Goal: Task Accomplishment & Management: Manage account settings

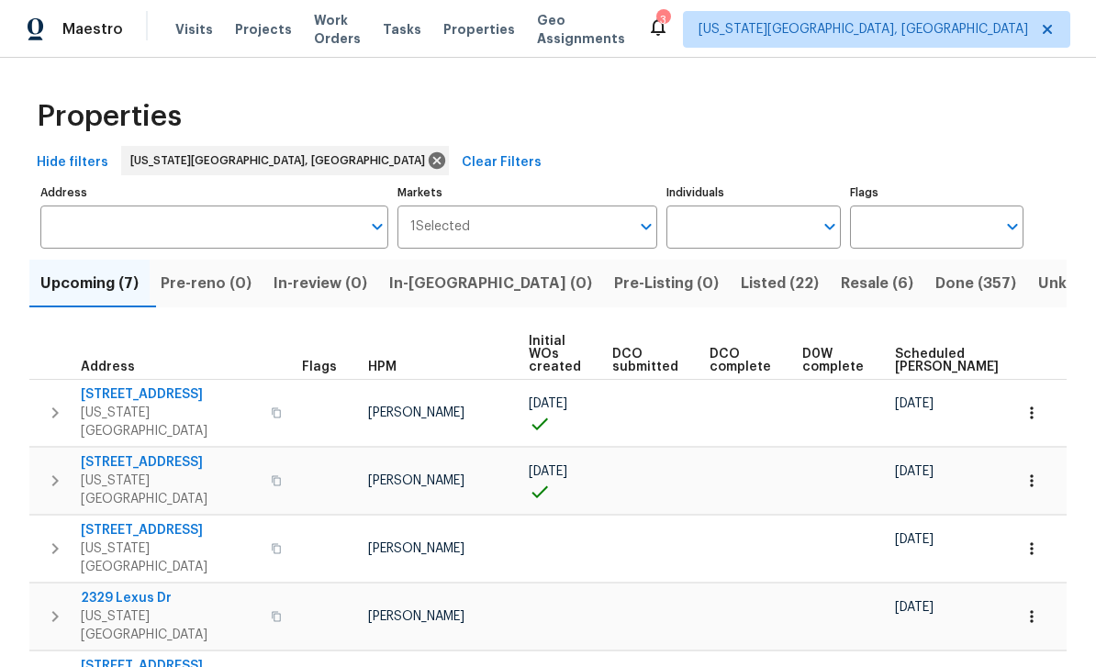
click at [348, 27] on span "Work Orders" at bounding box center [337, 29] width 47 height 37
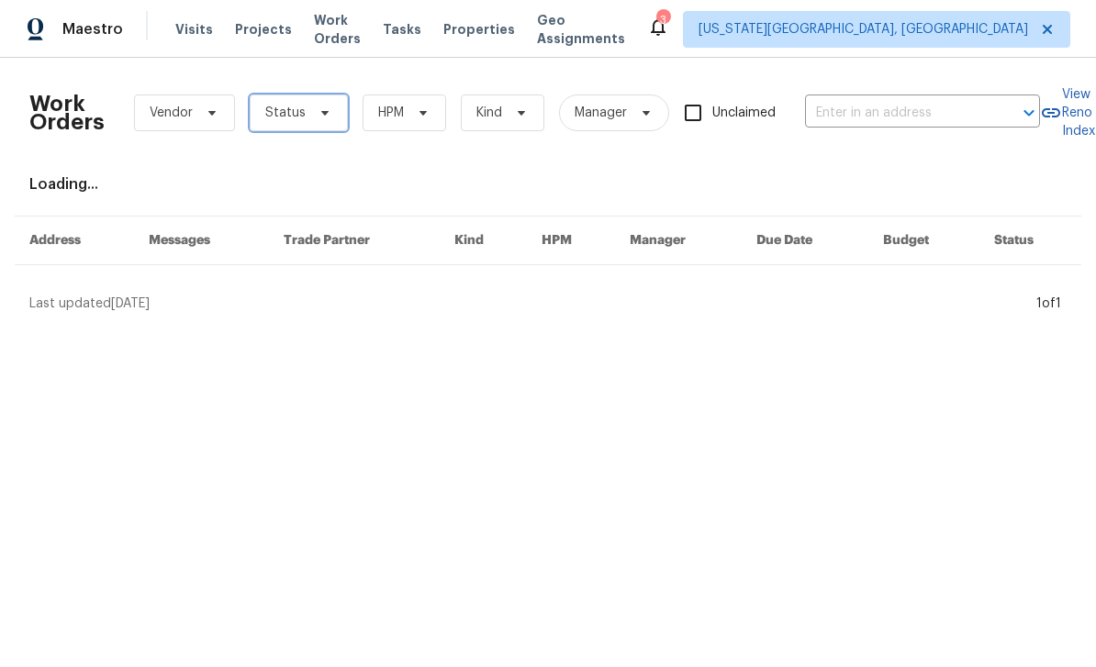
click at [333, 115] on span "Status" at bounding box center [299, 113] width 98 height 37
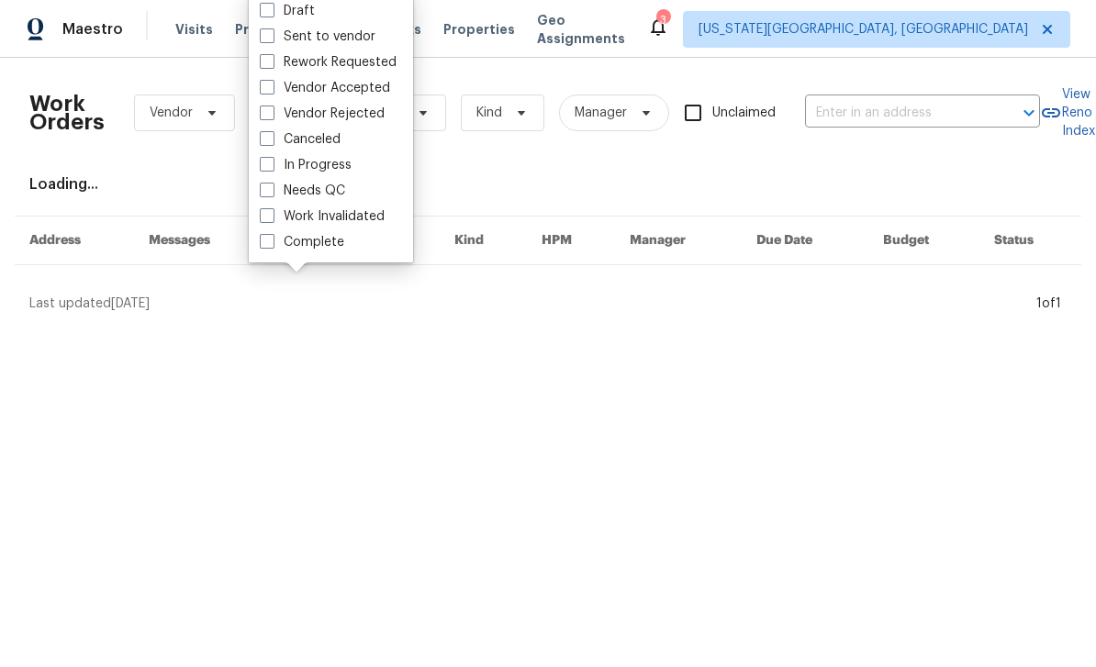
click at [267, 185] on span at bounding box center [267, 190] width 15 height 15
click at [267, 185] on input "Needs QC" at bounding box center [266, 188] width 12 height 12
checkbox input "true"
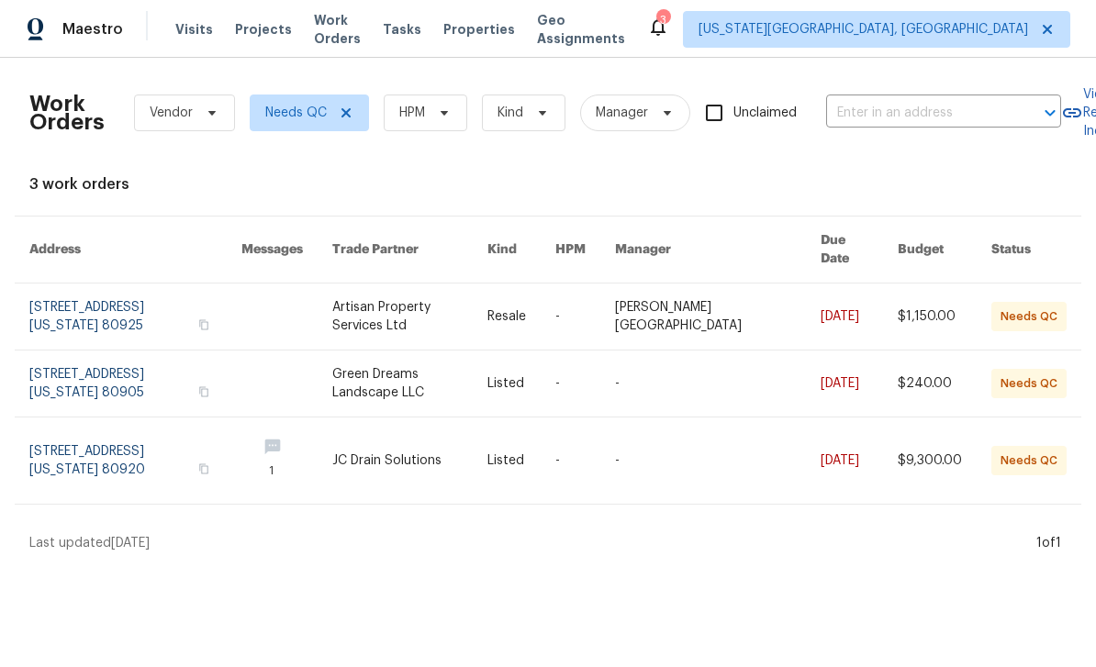
click at [125, 442] on link at bounding box center [135, 461] width 212 height 86
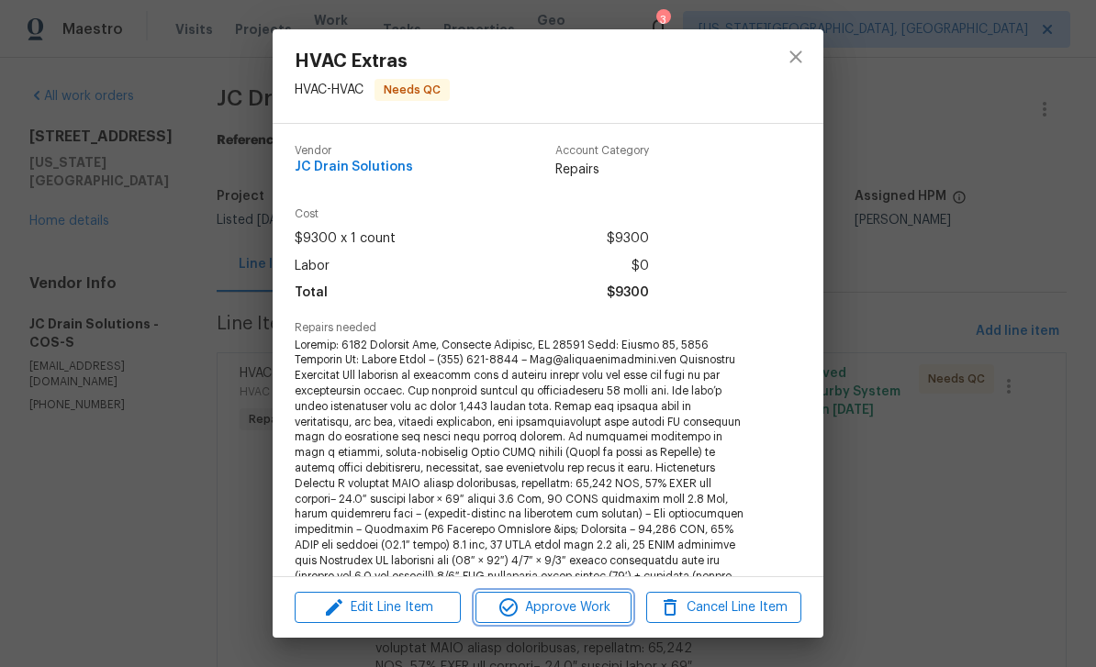
click at [580, 612] on span "Approve Work" at bounding box center [553, 608] width 144 height 23
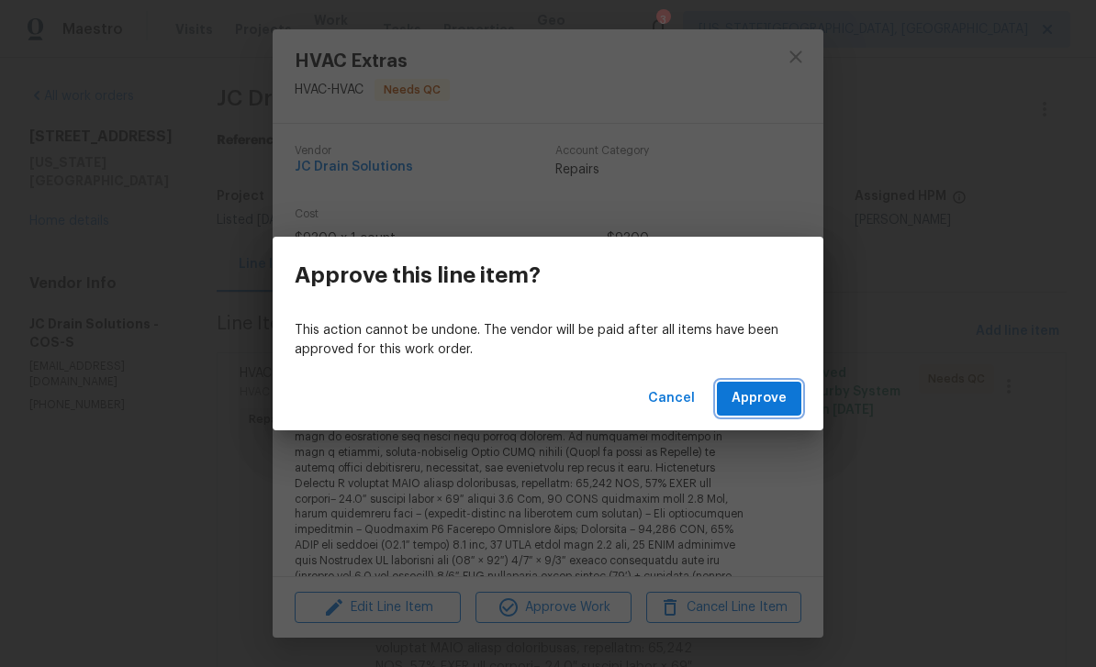
click at [780, 403] on span "Approve" at bounding box center [759, 398] width 55 height 23
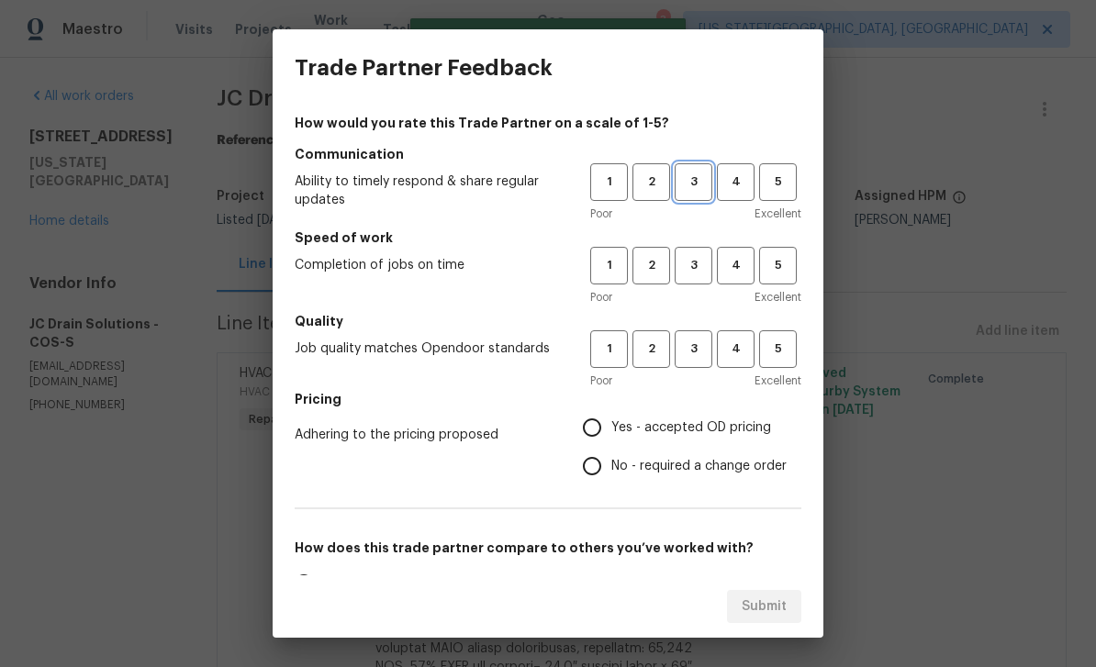
click at [703, 192] on span "3" at bounding box center [694, 182] width 34 height 21
click at [704, 334] on button "3" at bounding box center [694, 349] width 38 height 38
click at [698, 278] on button "3" at bounding box center [694, 266] width 38 height 38
click at [598, 428] on input "Yes - accepted OD pricing" at bounding box center [592, 427] width 39 height 39
radio input "true"
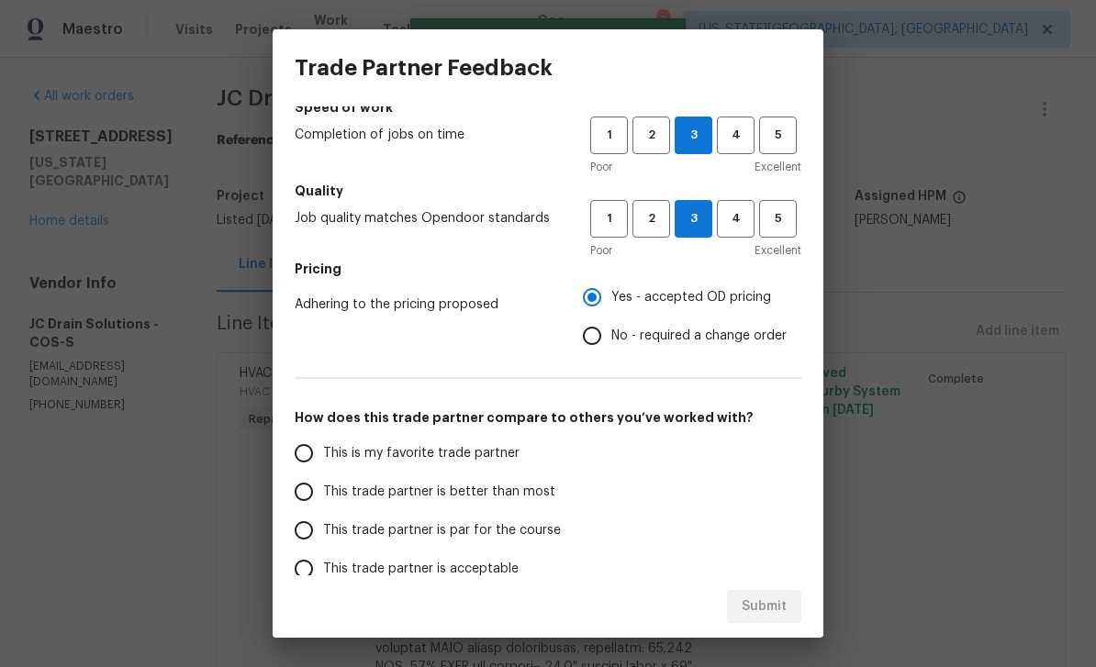
scroll to position [220, 0]
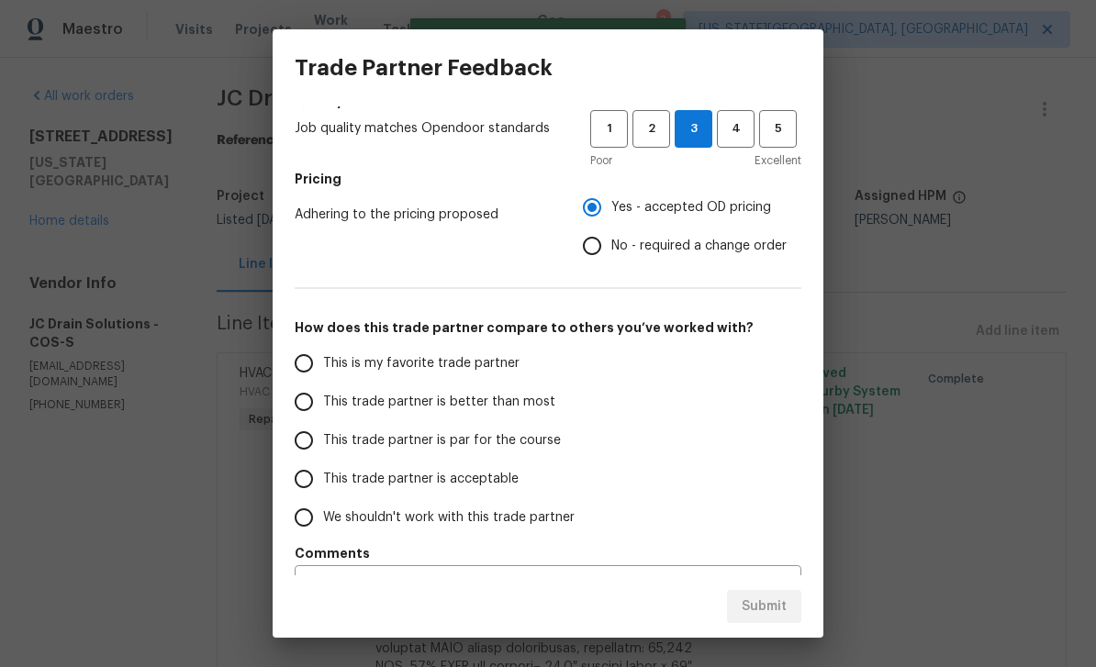
click at [339, 447] on span "This trade partner is par for the course" at bounding box center [442, 440] width 238 height 19
click at [323, 447] on input "This trade partner is par for the course" at bounding box center [304, 440] width 39 height 39
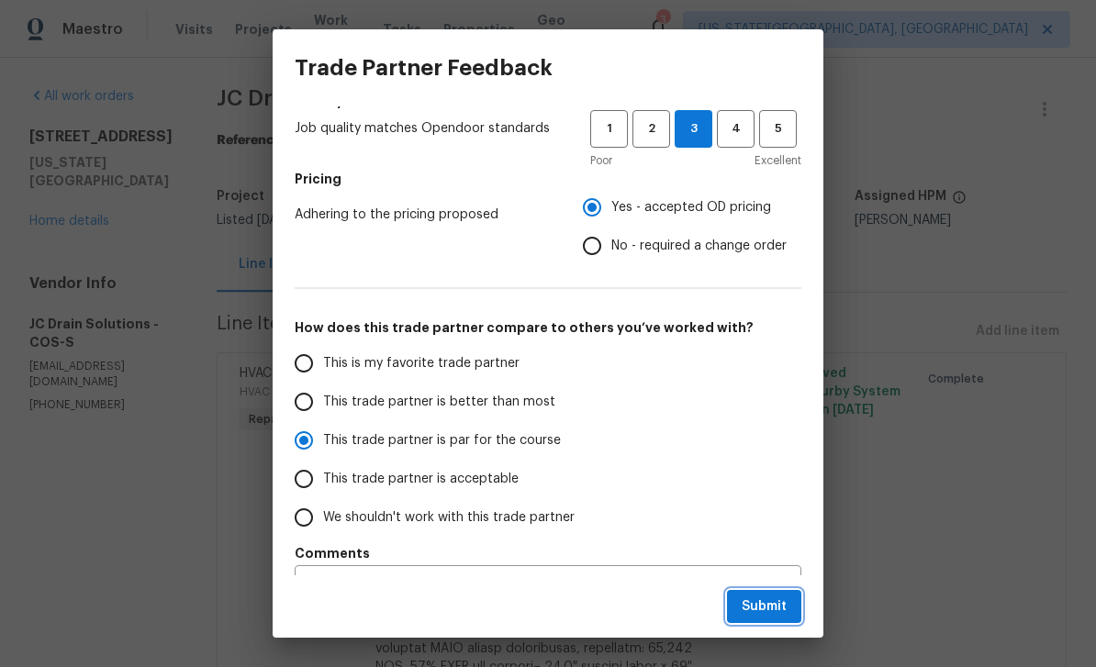
click at [782, 609] on span "Submit" at bounding box center [764, 607] width 45 height 23
radio input "true"
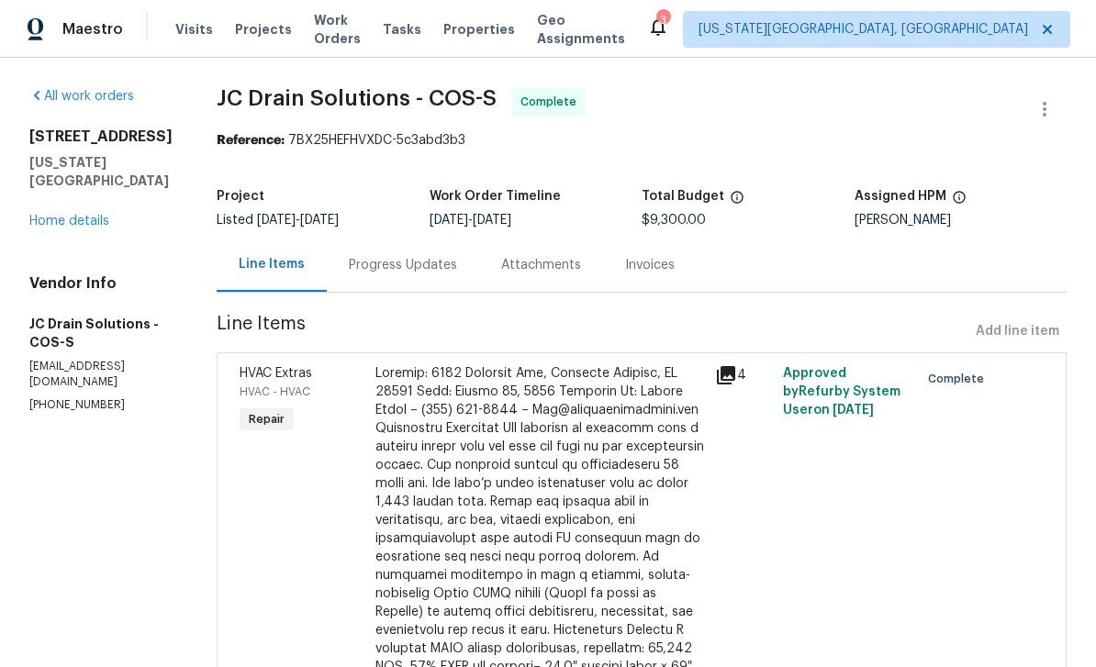
click at [437, 263] on div "Progress Updates" at bounding box center [403, 265] width 108 height 18
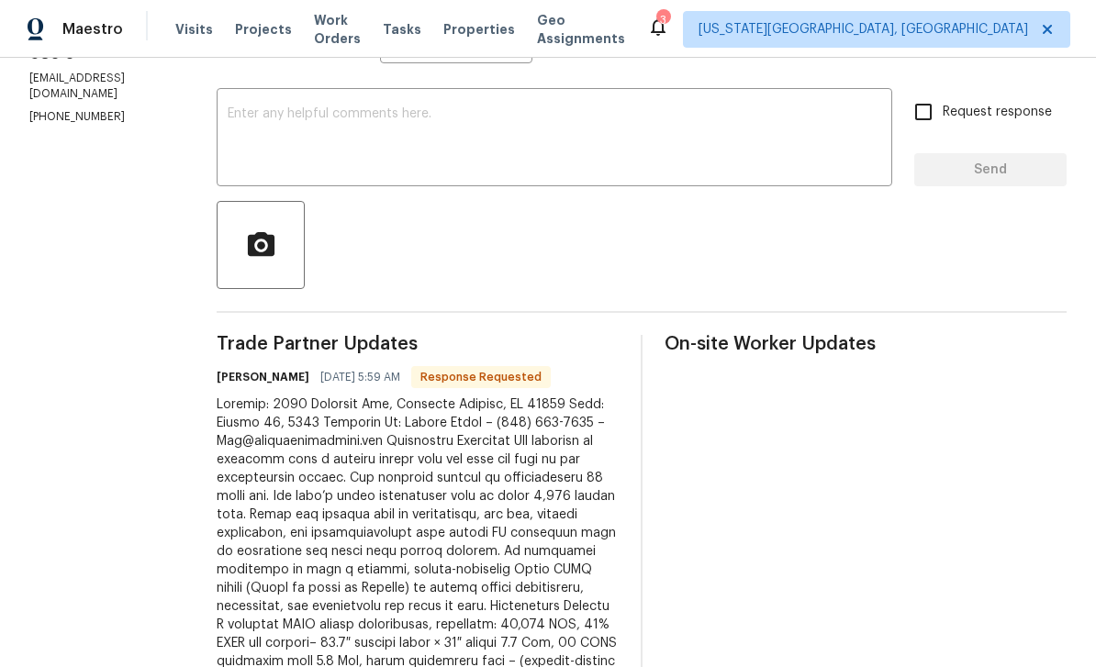
scroll to position [290, 0]
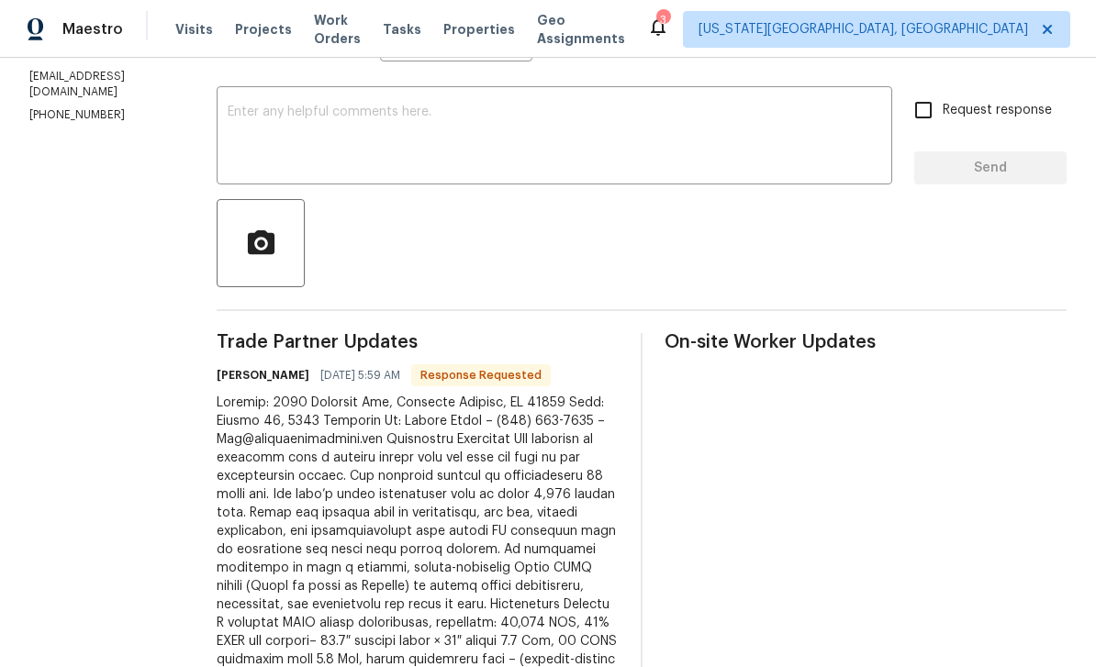
click at [499, 142] on textarea at bounding box center [555, 138] width 654 height 64
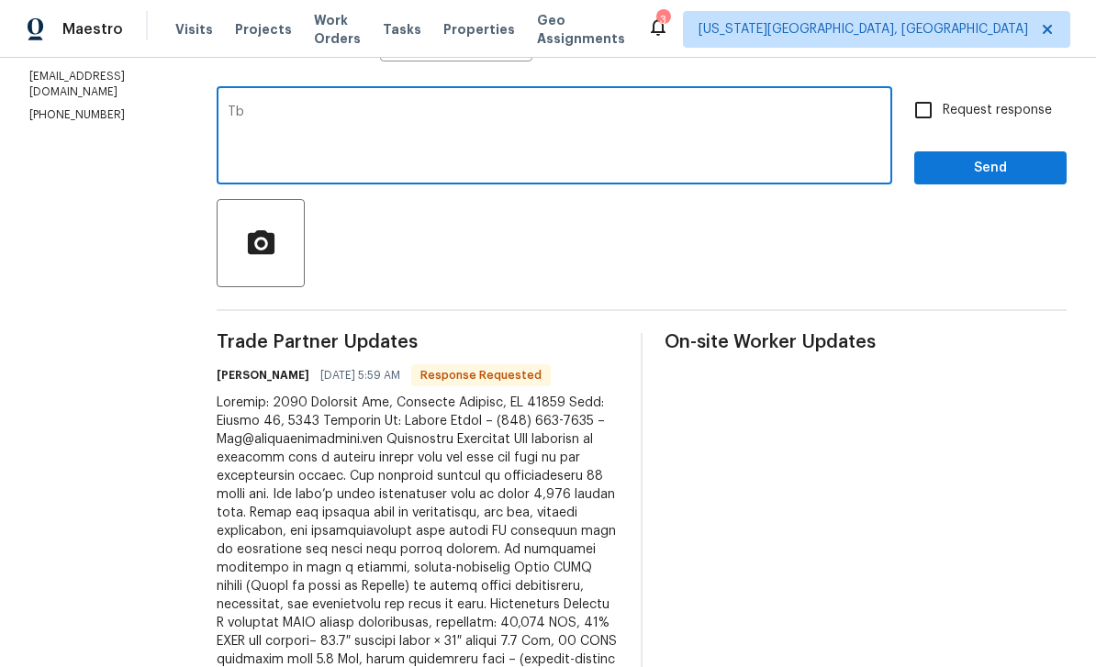
type textarea "T"
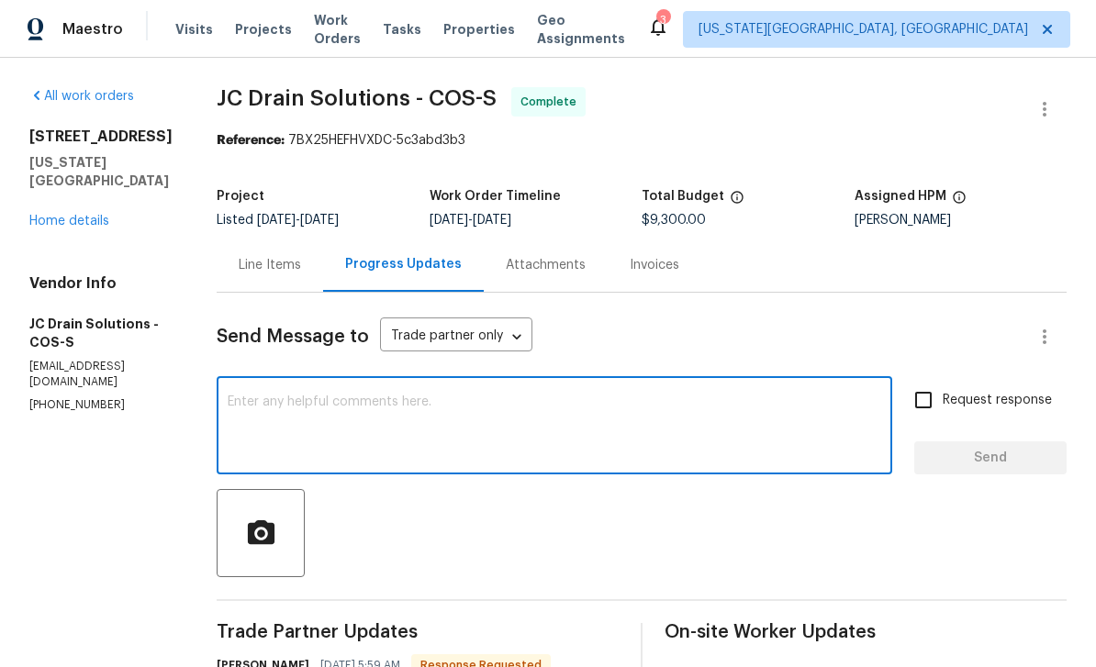
scroll to position [0, 0]
click at [296, 258] on div "Line Items" at bounding box center [270, 265] width 62 height 18
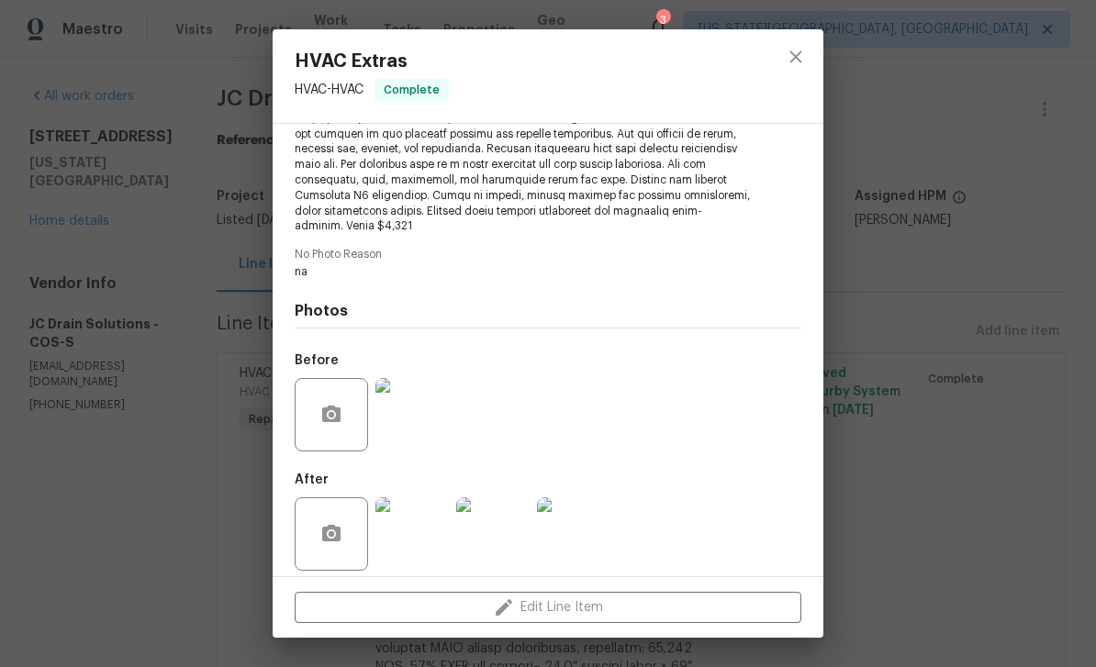
scroll to position [519, 0]
click at [422, 539] on img at bounding box center [411, 534] width 73 height 73
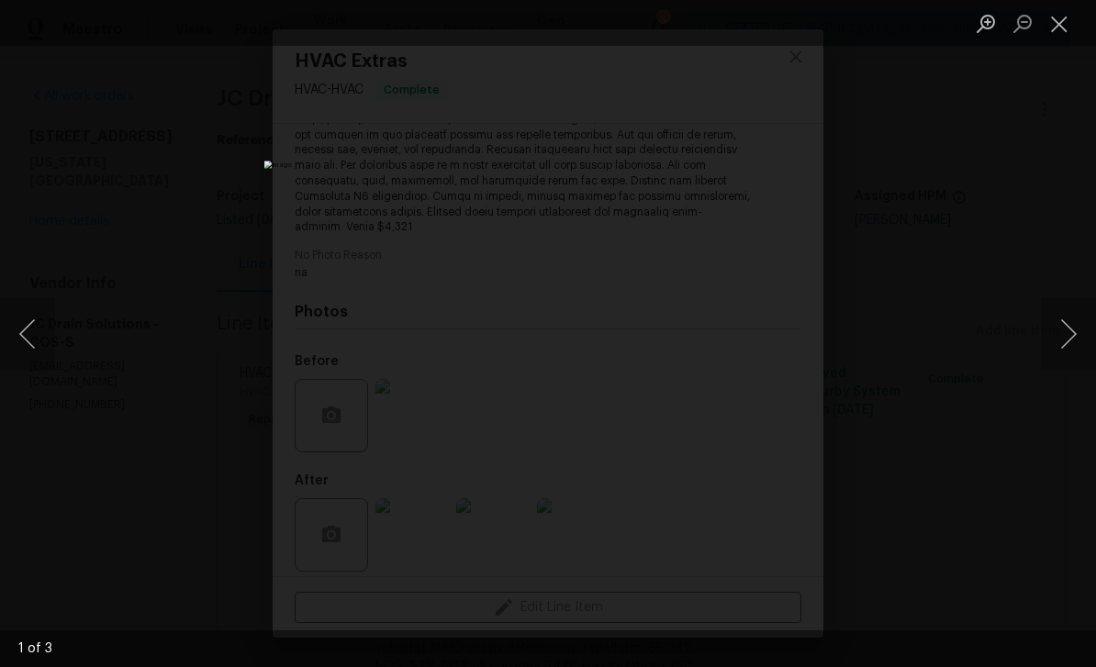
click at [1071, 344] on button "Next image" at bounding box center [1068, 333] width 55 height 73
click at [1069, 320] on button "Next image" at bounding box center [1068, 333] width 55 height 73
